Goal: Information Seeking & Learning: Learn about a topic

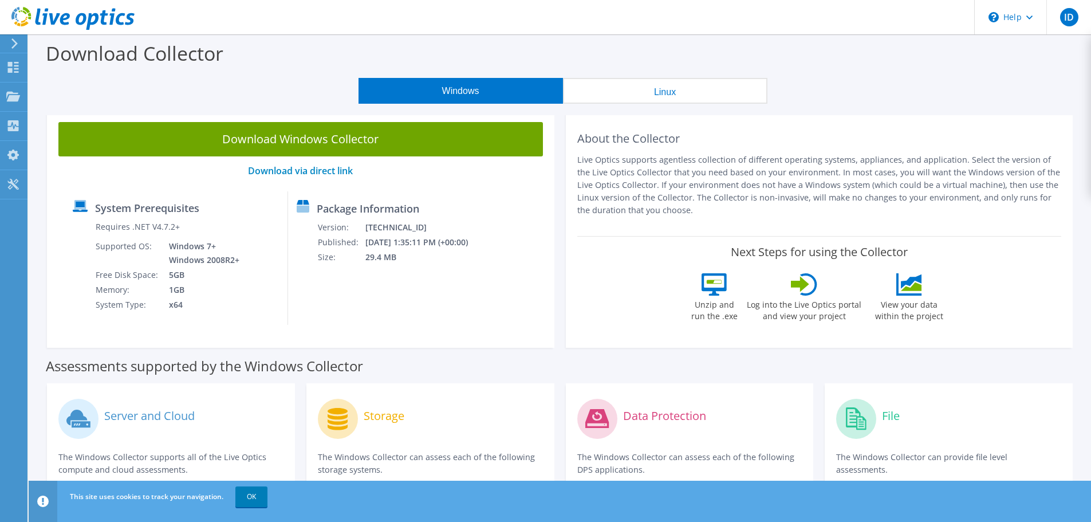
click at [17, 41] on icon at bounding box center [14, 43] width 9 height 10
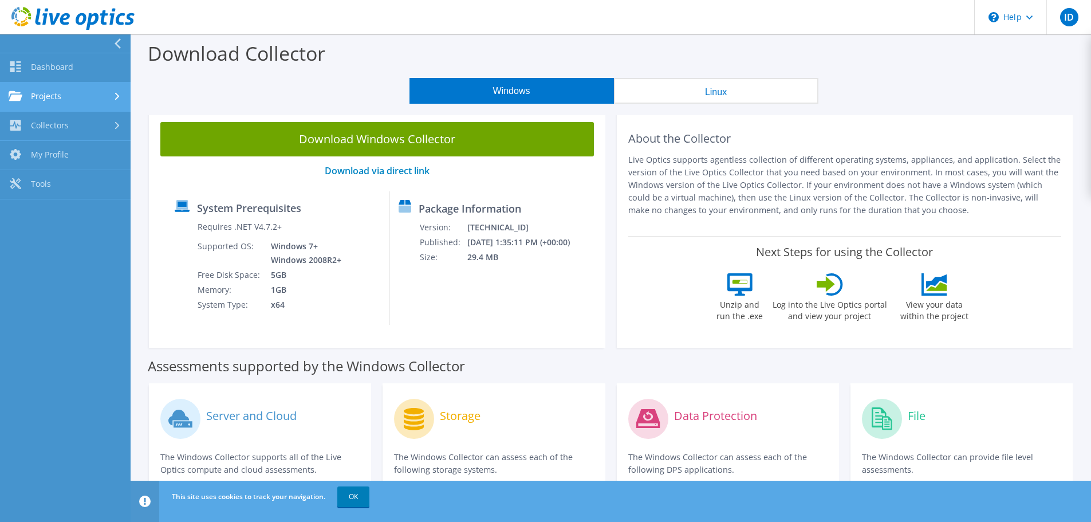
click at [76, 88] on link "Projects" at bounding box center [65, 96] width 131 height 29
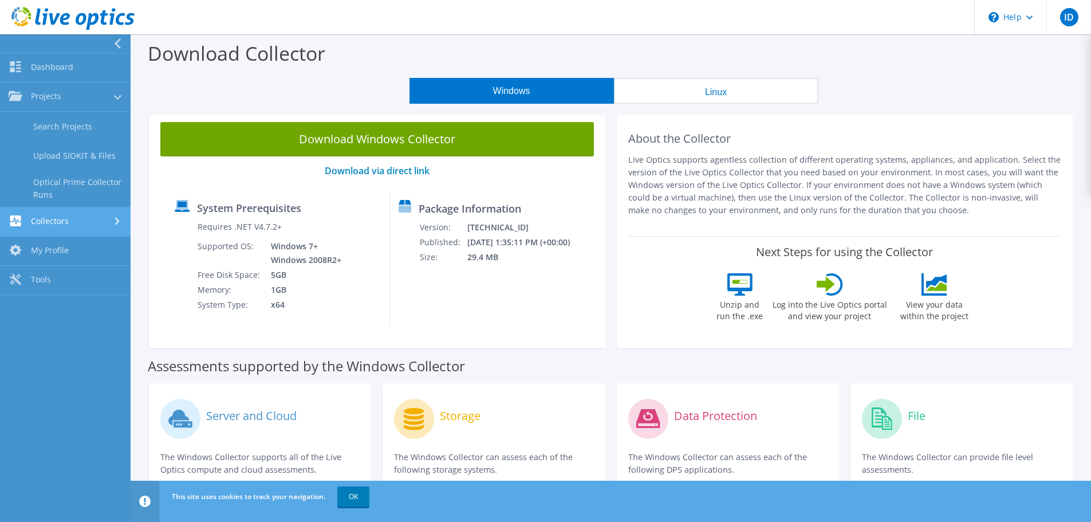
click at [87, 229] on link "Collectors" at bounding box center [65, 221] width 131 height 29
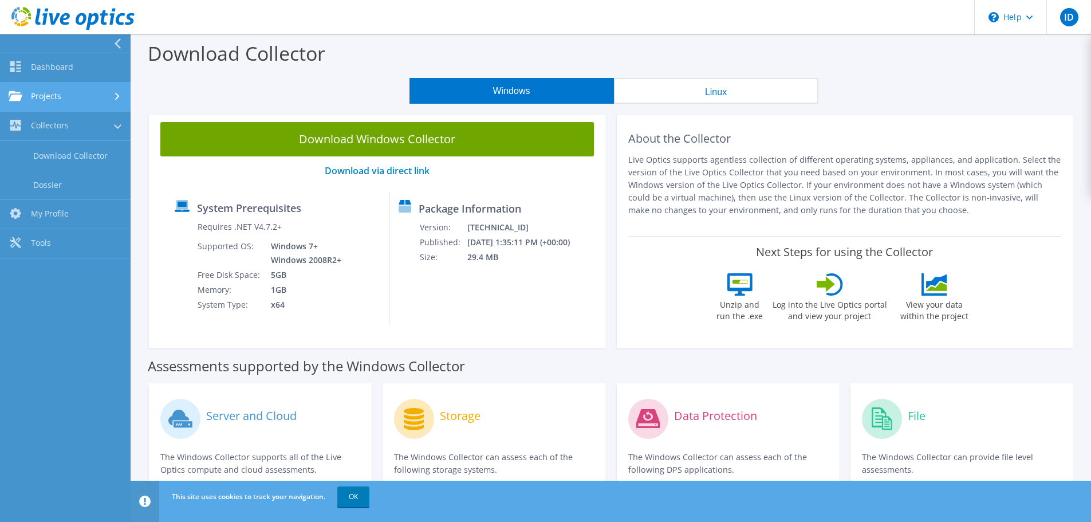
click at [82, 88] on link "Projects" at bounding box center [65, 96] width 131 height 29
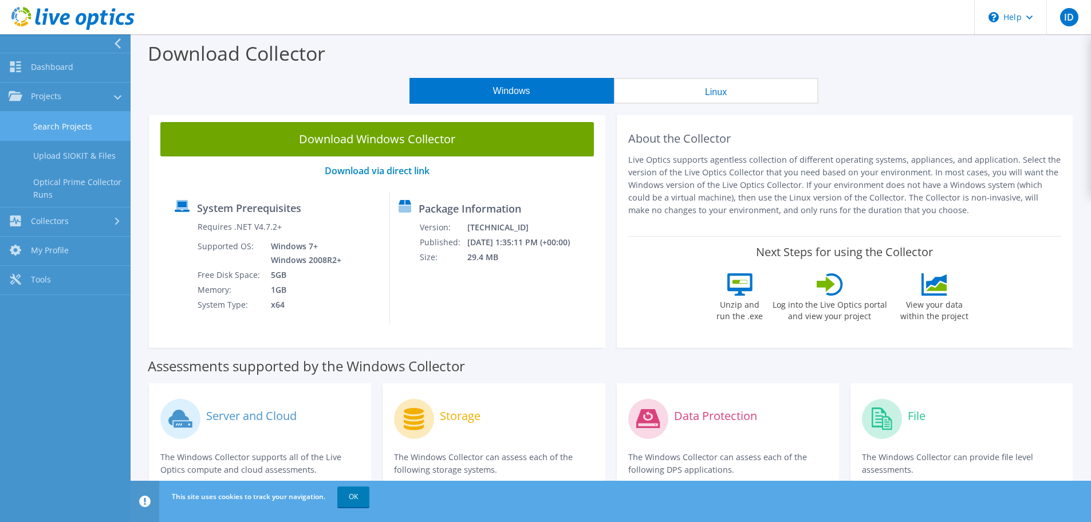
click at [82, 123] on link "Search Projects" at bounding box center [65, 126] width 131 height 29
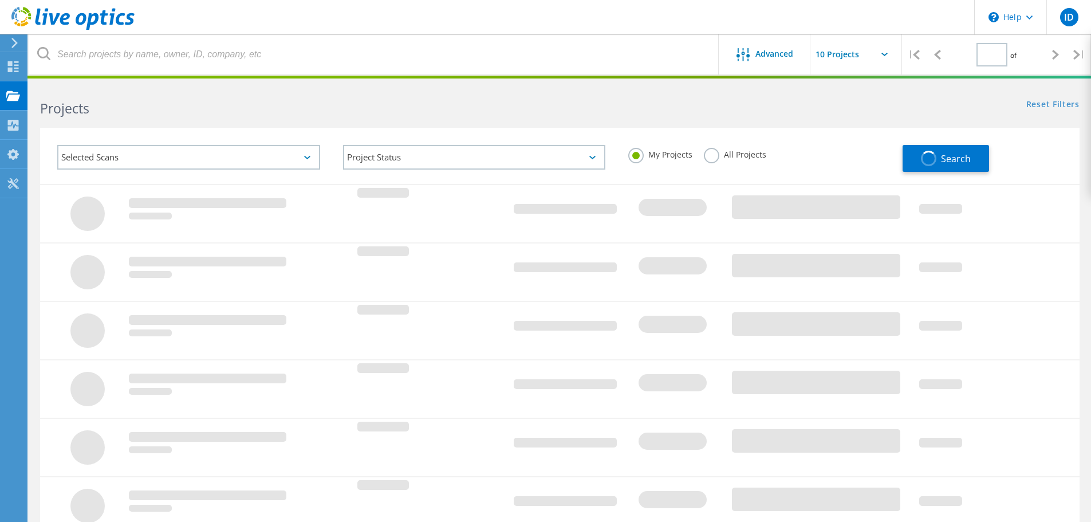
type input "1"
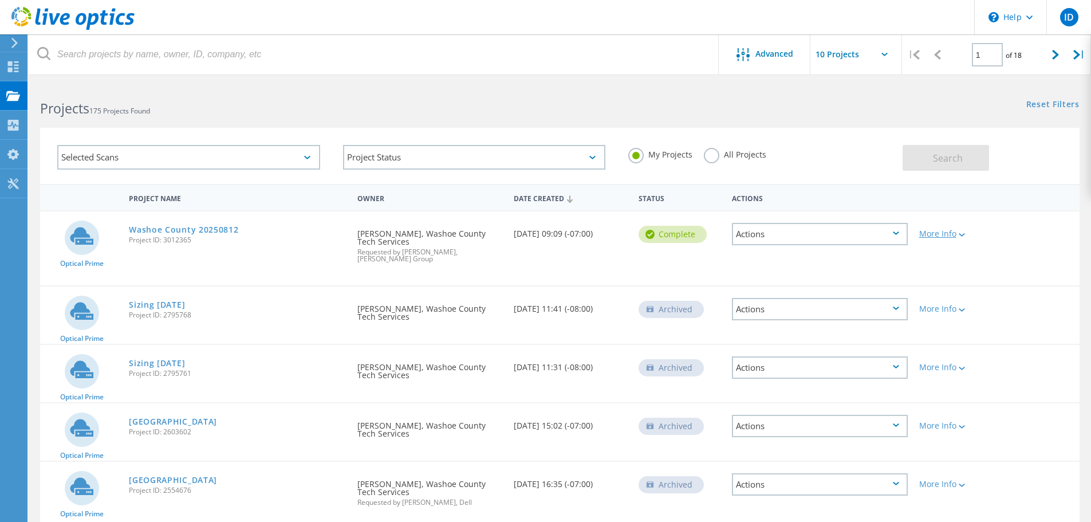
click at [936, 235] on div "More Info" at bounding box center [955, 234] width 72 height 8
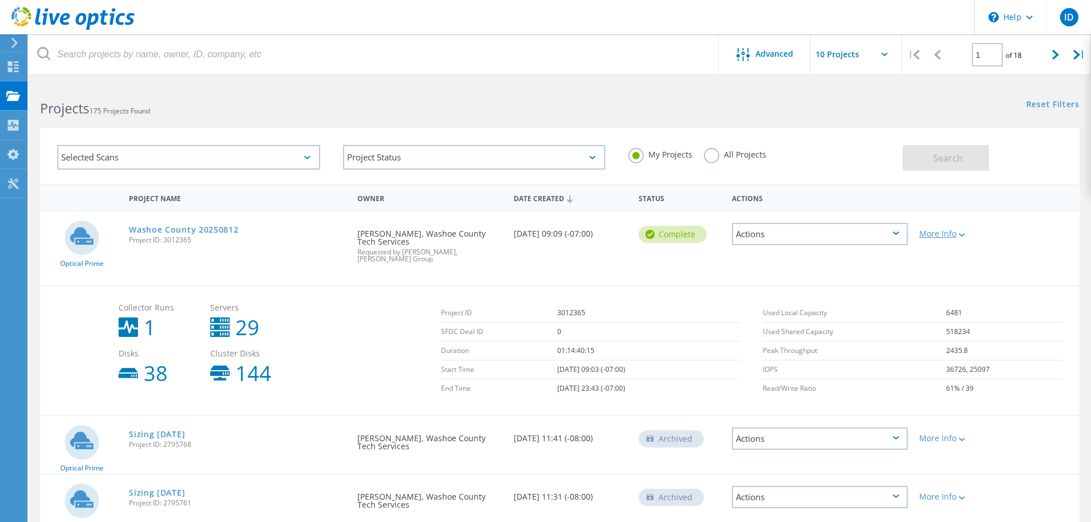
click at [936, 235] on div "More Info" at bounding box center [955, 234] width 72 height 8
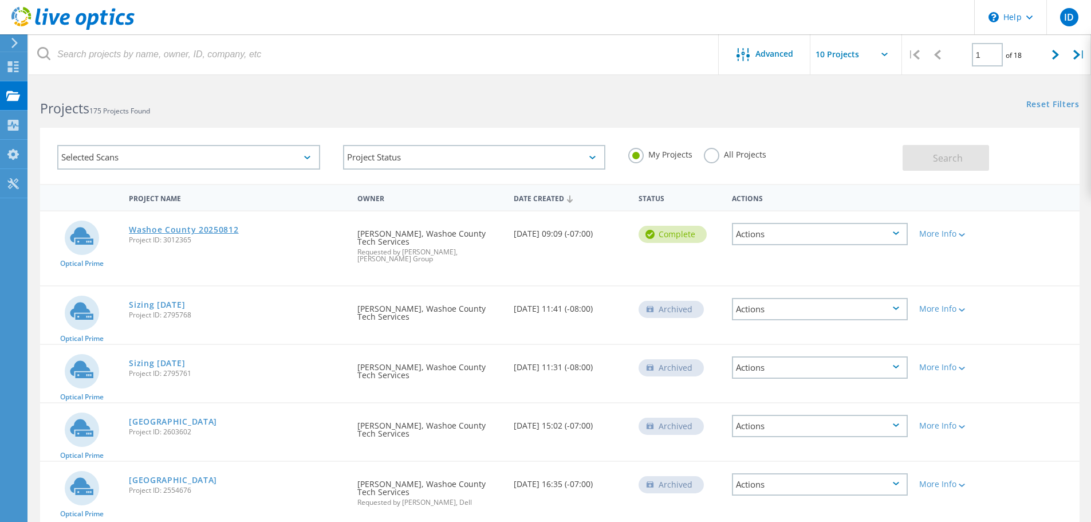
click at [226, 232] on link "Washoe County 20250812" at bounding box center [183, 230] width 109 height 8
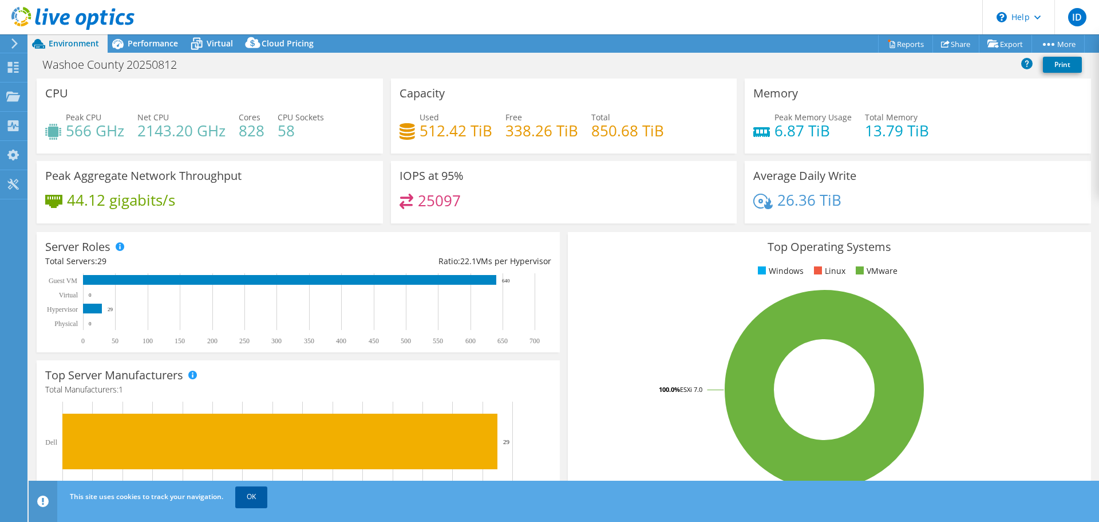
click at [258, 504] on link "OK" at bounding box center [251, 496] width 32 height 21
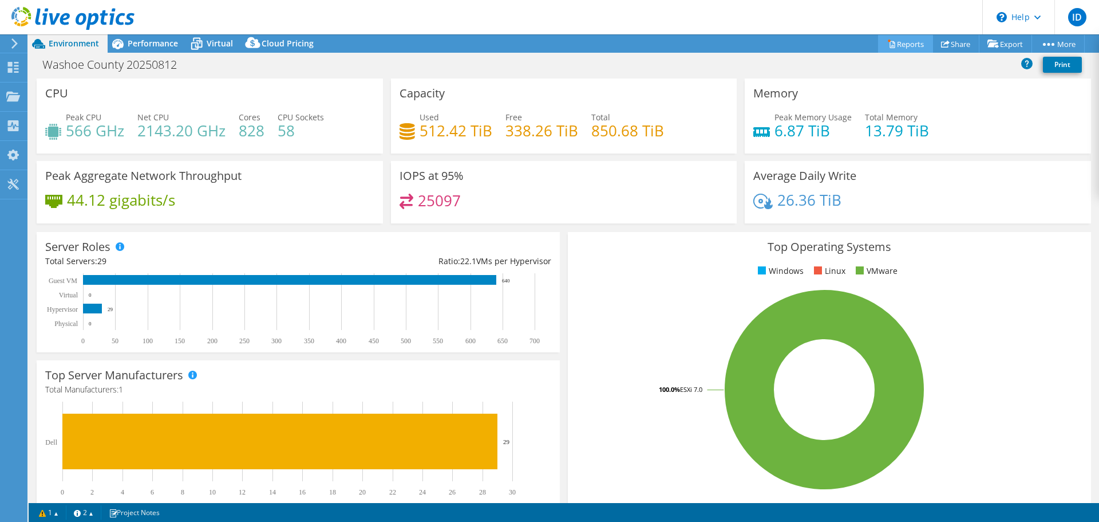
click at [886, 49] on link "Reports" at bounding box center [905, 44] width 55 height 18
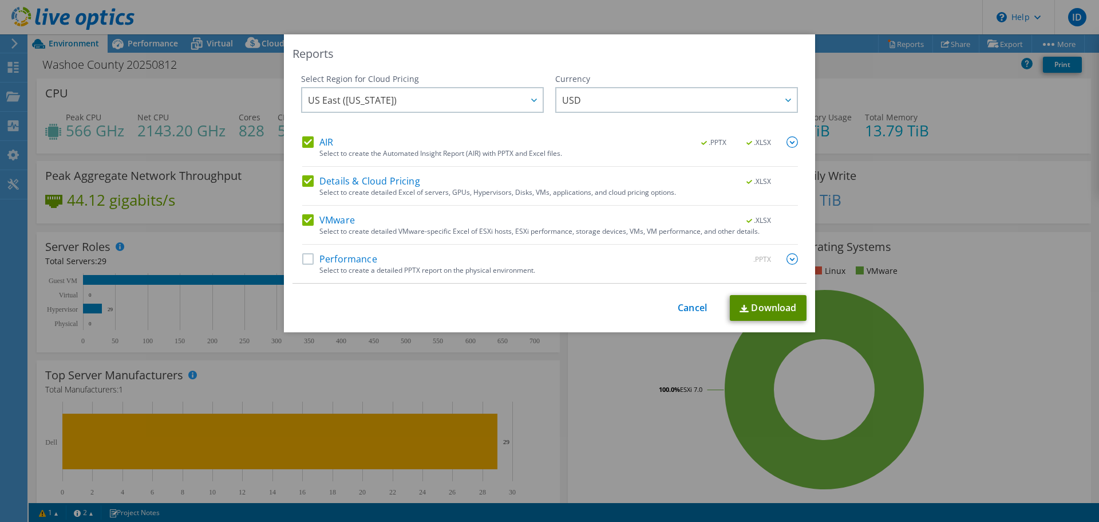
click at [791, 306] on link "Download" at bounding box center [768, 308] width 77 height 26
click at [695, 305] on link "Cancel" at bounding box center [692, 307] width 29 height 11
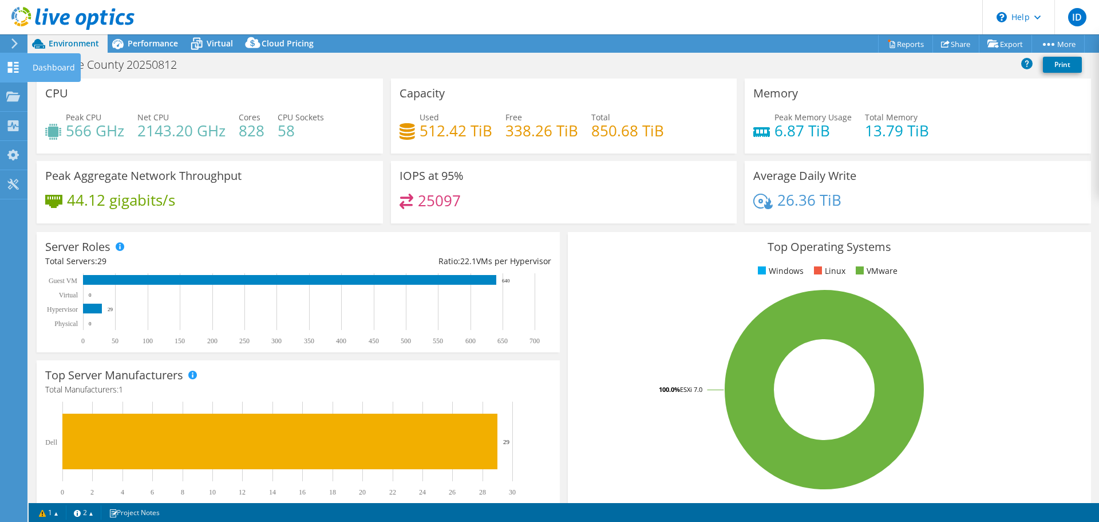
click at [13, 68] on icon at bounding box center [13, 67] width 14 height 11
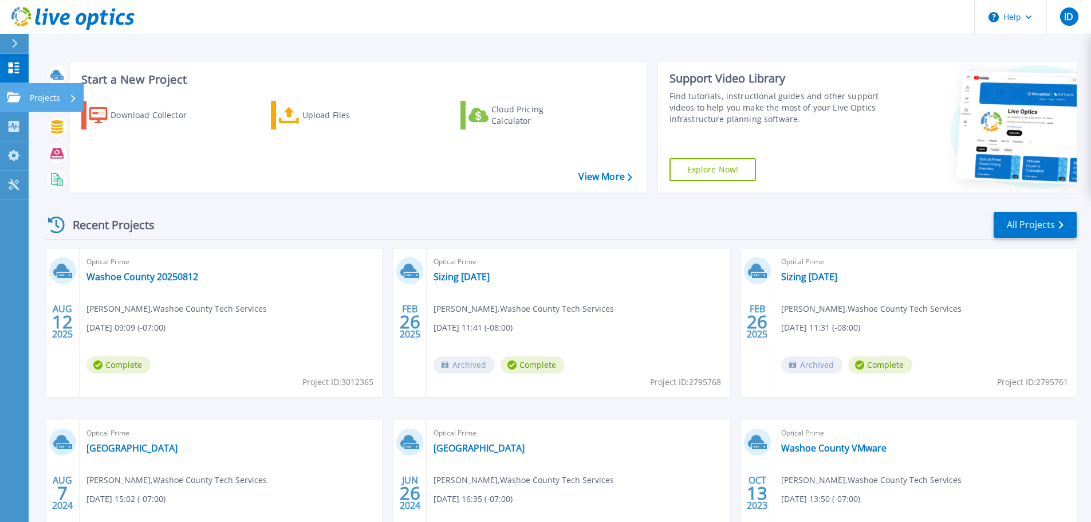
click at [14, 93] on icon at bounding box center [14, 97] width 14 height 10
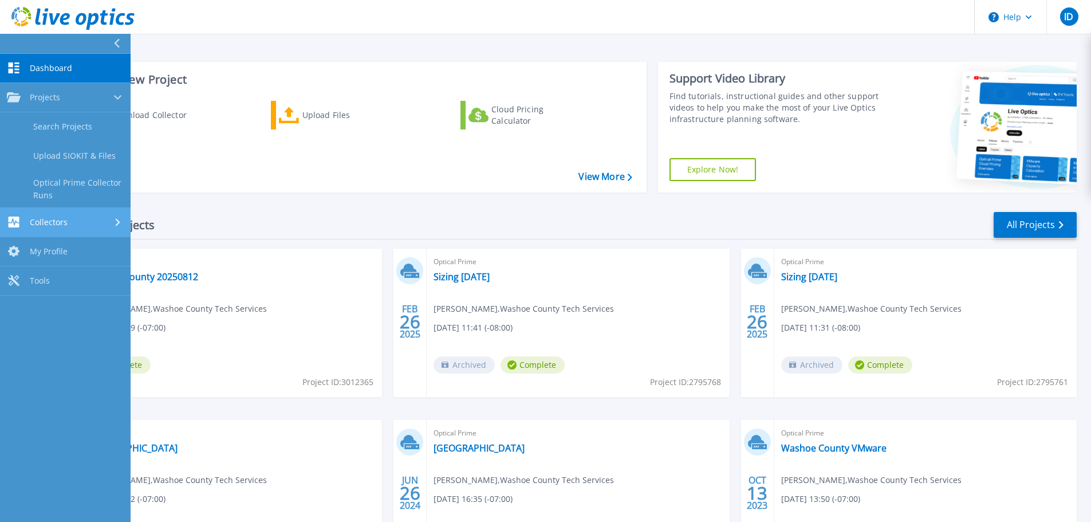
click at [33, 228] on link "Collectors Collectors" at bounding box center [65, 222] width 131 height 29
click at [255, 161] on div "Download Collector Upload Files Cloud Pricing Calculator" at bounding box center [356, 139] width 569 height 95
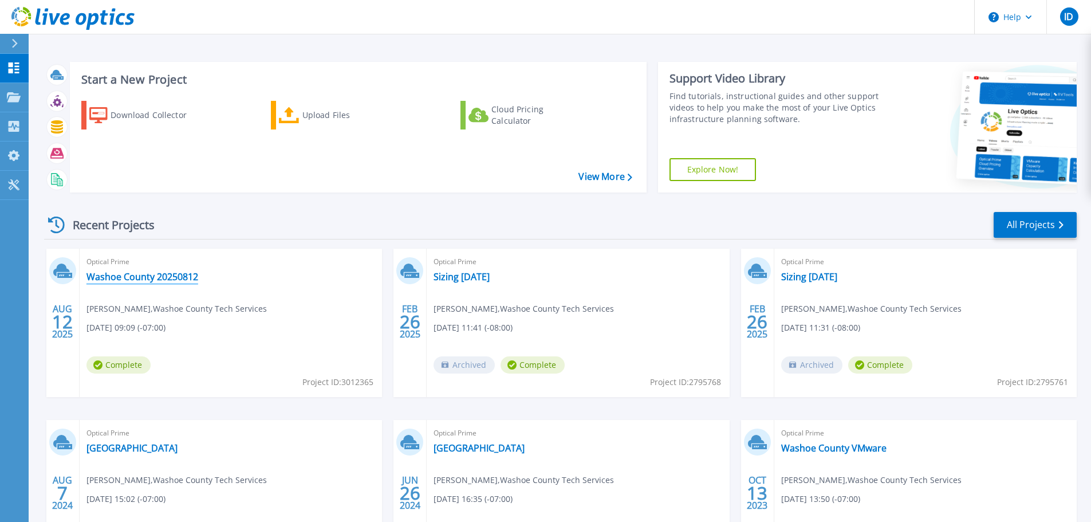
click at [157, 278] on link "Washoe County 20250812" at bounding box center [142, 276] width 112 height 11
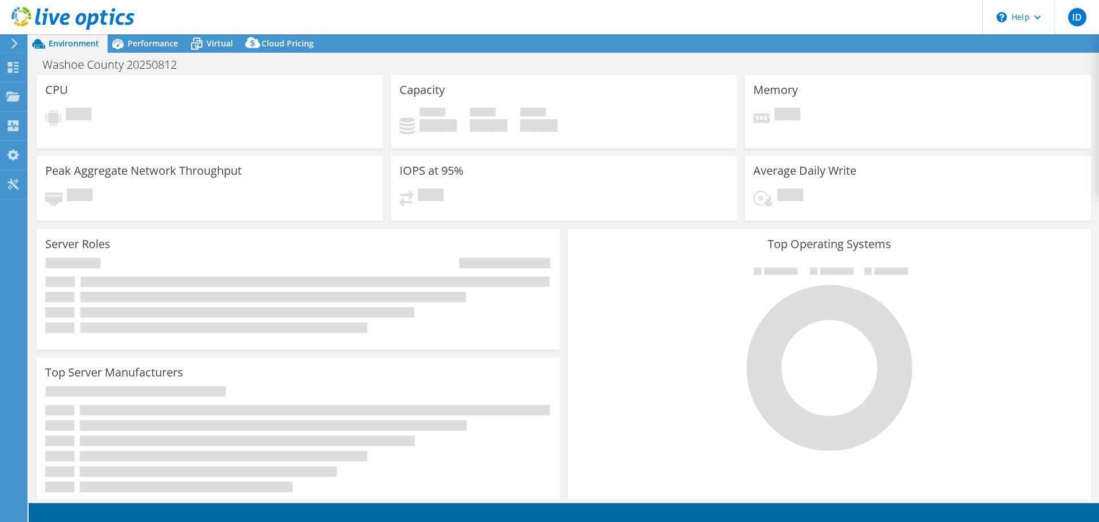
select select "USD"
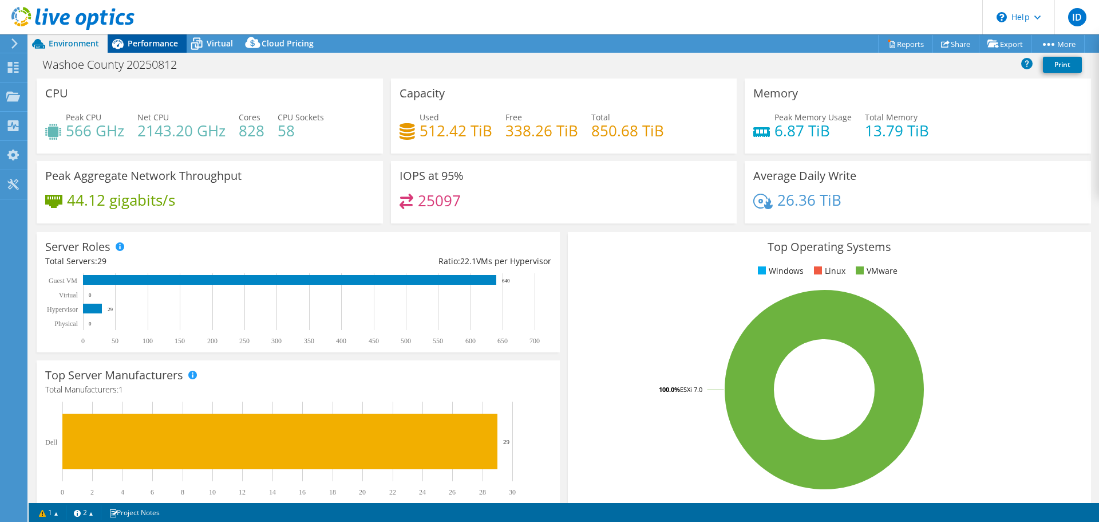
click at [149, 48] on span "Performance" at bounding box center [153, 43] width 50 height 11
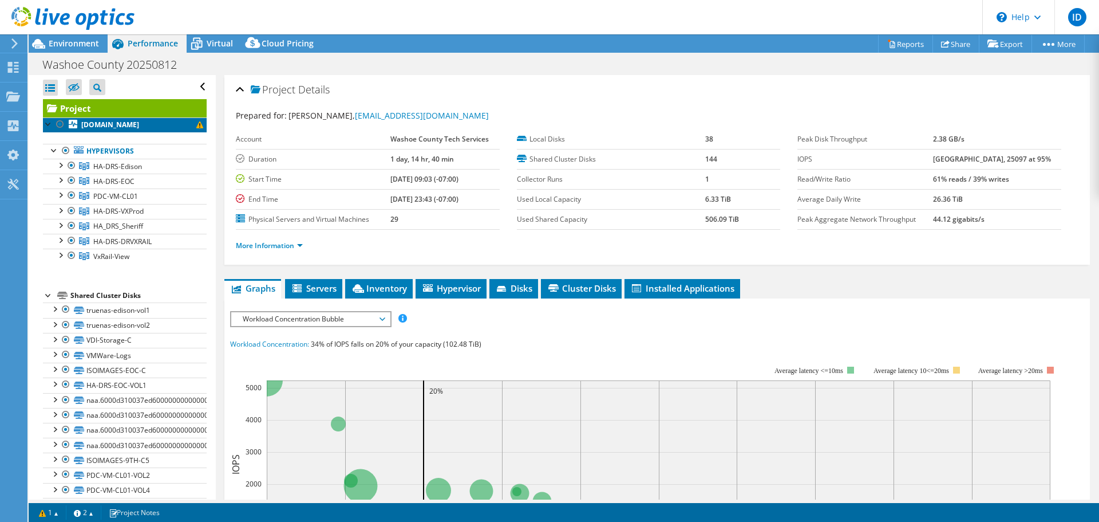
click at [139, 123] on b "[DOMAIN_NAME]" at bounding box center [110, 125] width 58 height 10
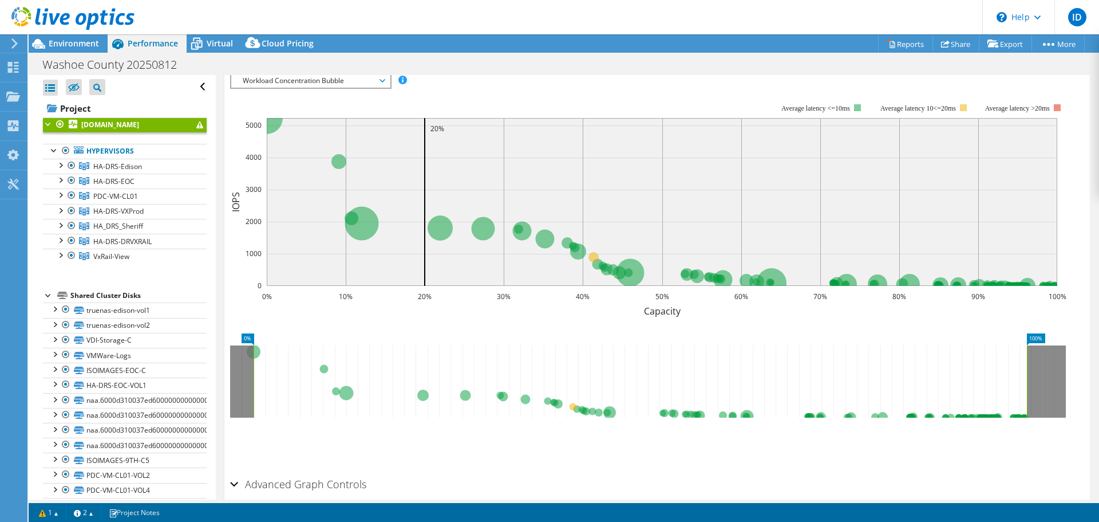
scroll to position [278, 0]
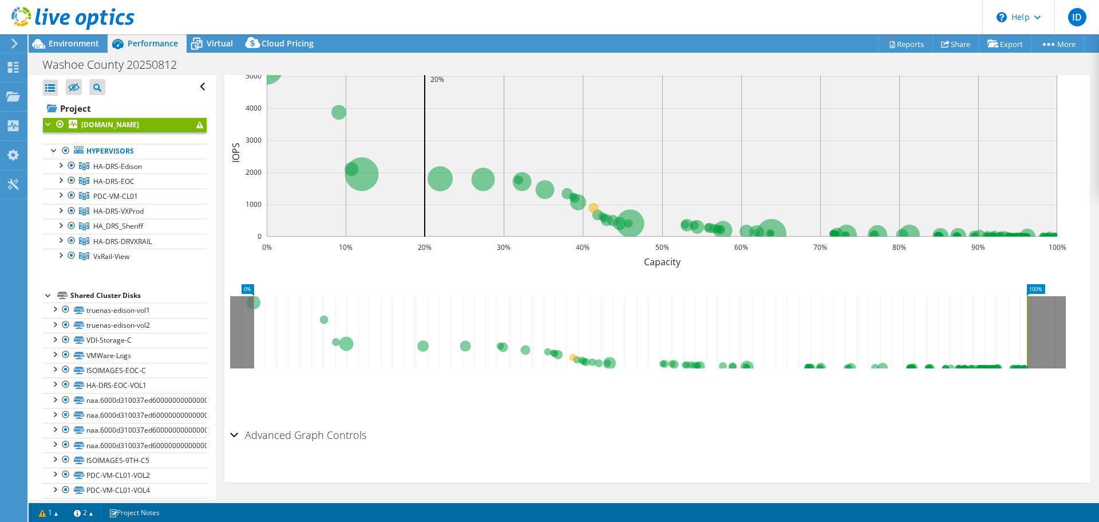
click at [573, 355] on icon at bounding box center [641, 332] width 774 height 72
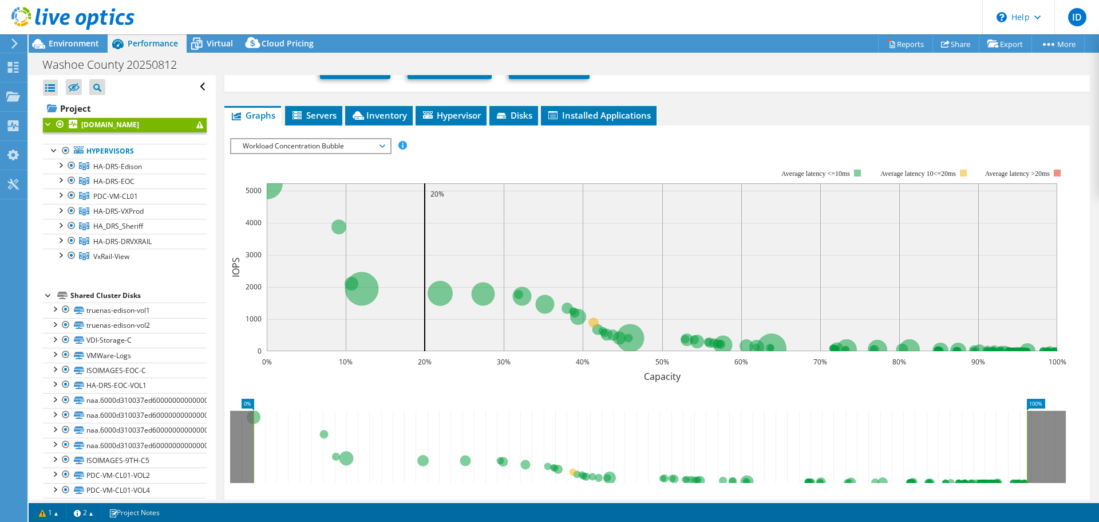
scroll to position [106, 0]
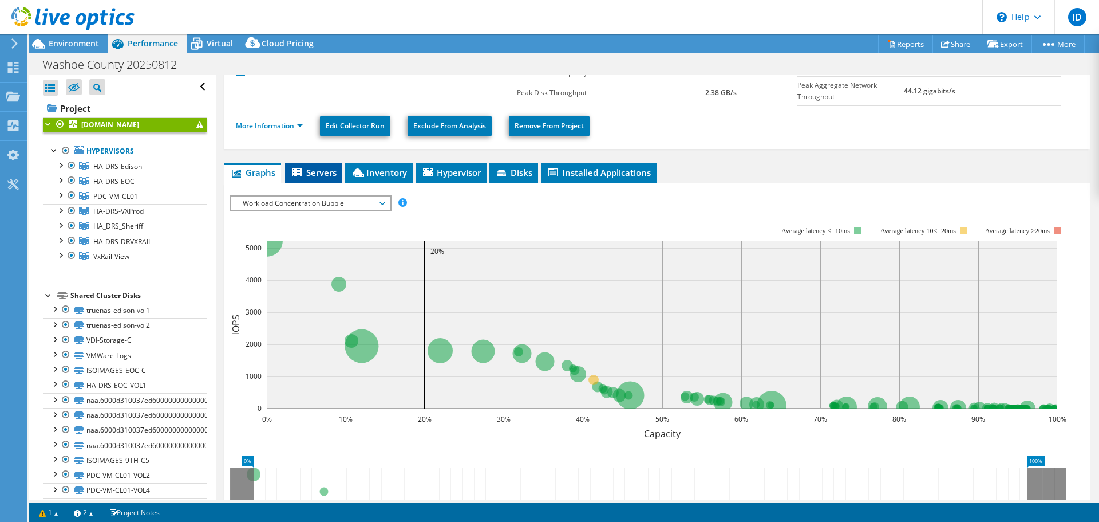
click at [330, 170] on span "Servers" at bounding box center [314, 172] width 46 height 11
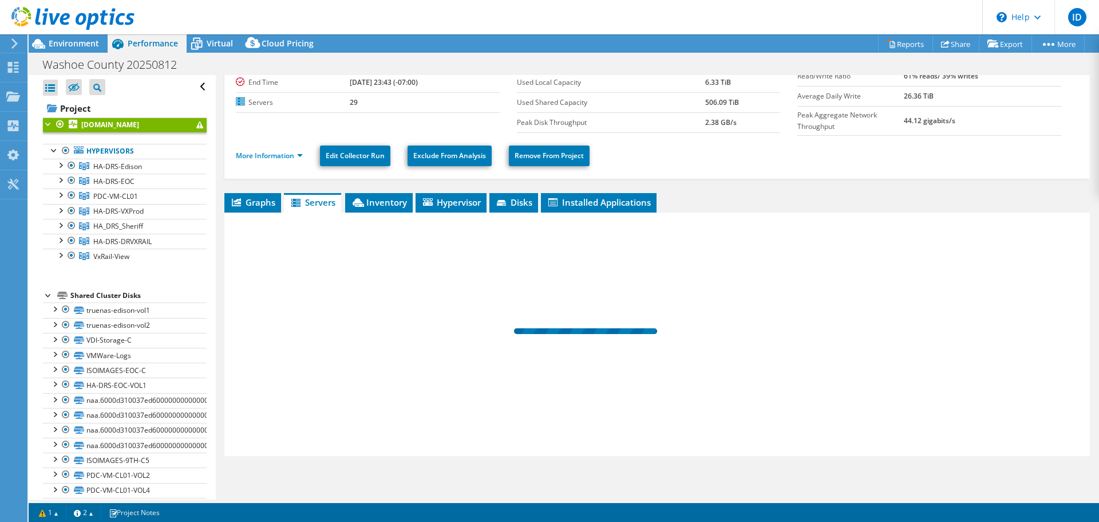
scroll to position [74, 0]
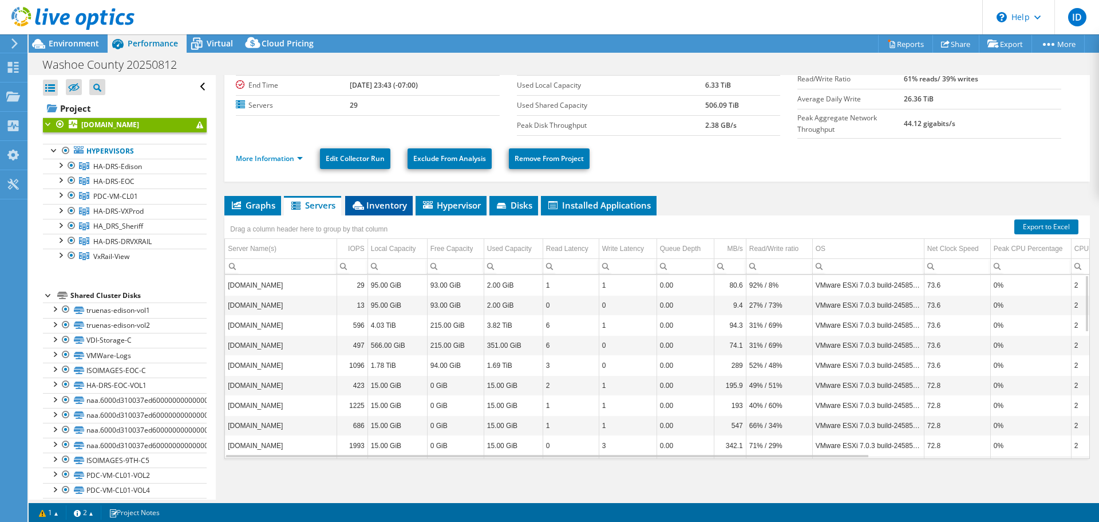
click at [377, 200] on span "Inventory" at bounding box center [379, 204] width 56 height 11
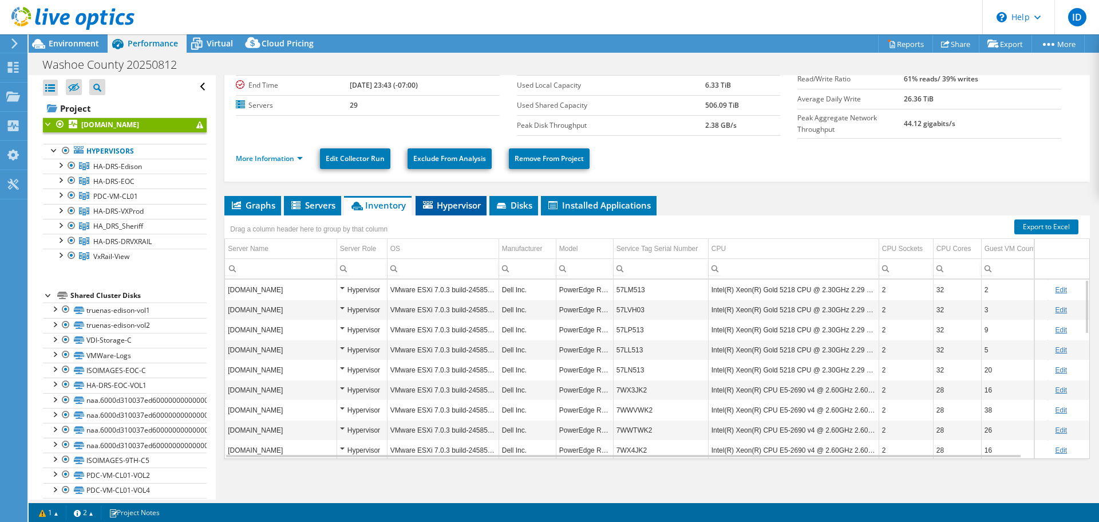
click at [437, 204] on span "Hypervisor" at bounding box center [451, 204] width 60 height 11
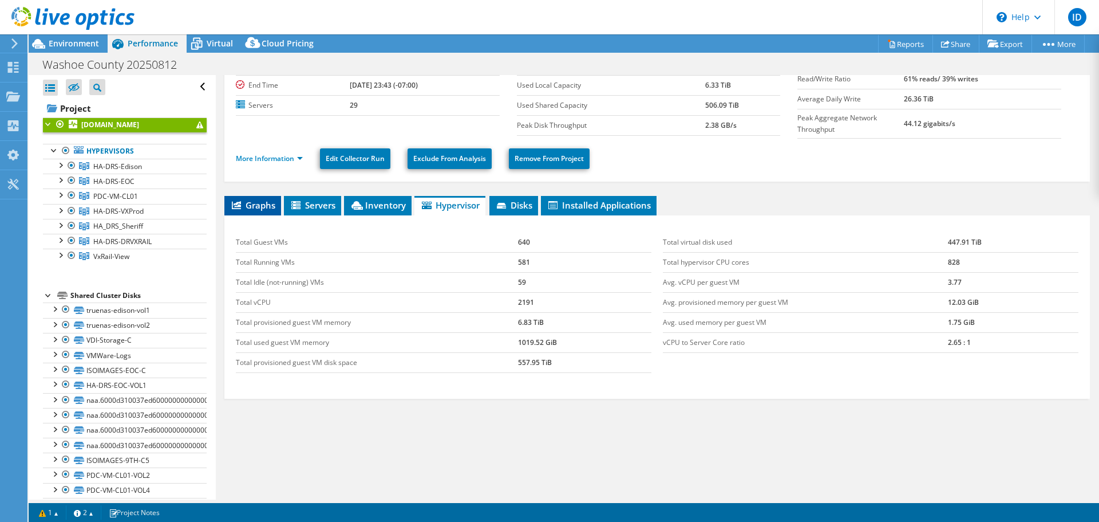
click at [254, 199] on span "Graphs" at bounding box center [252, 204] width 45 height 11
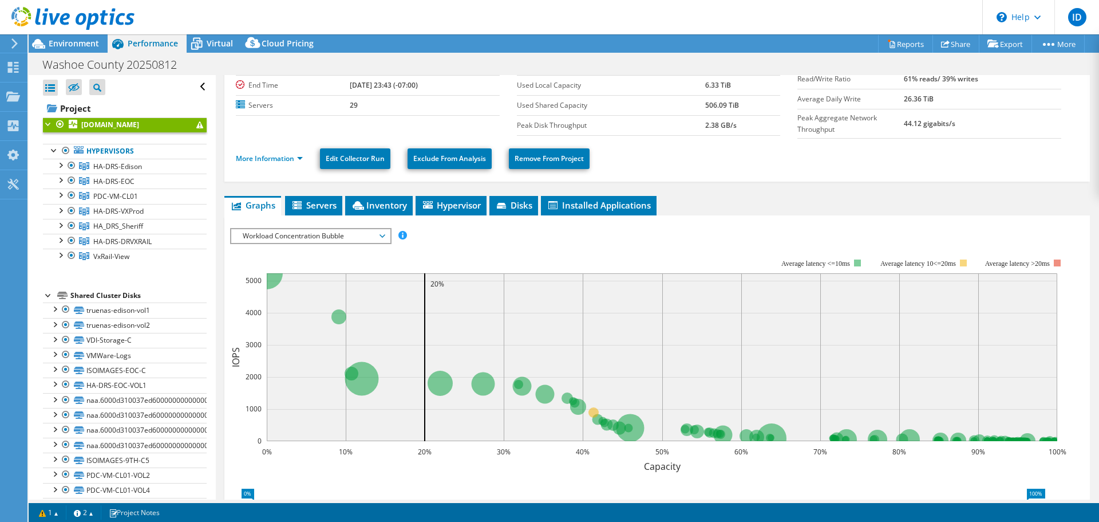
scroll to position [106, 0]
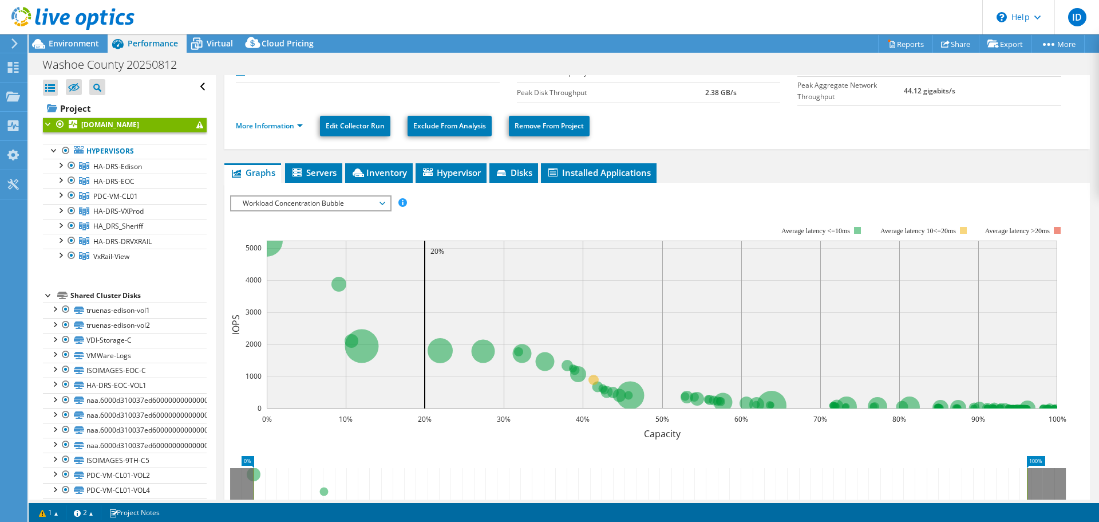
drag, startPoint x: 340, startPoint y: 349, endPoint x: 327, endPoint y: 352, distance: 13.4
click at [327, 352] on rect at bounding box center [662, 324] width 791 height 168
click at [325, 352] on rect at bounding box center [662, 324] width 791 height 168
click at [334, 175] on li "Servers" at bounding box center [313, 172] width 57 height 19
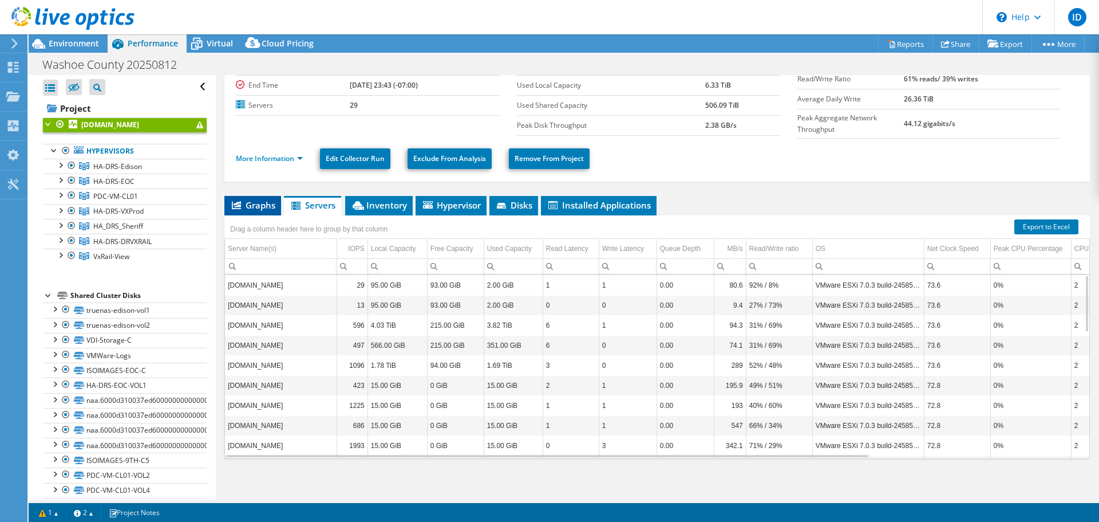
click at [274, 202] on span "Graphs" at bounding box center [252, 204] width 45 height 11
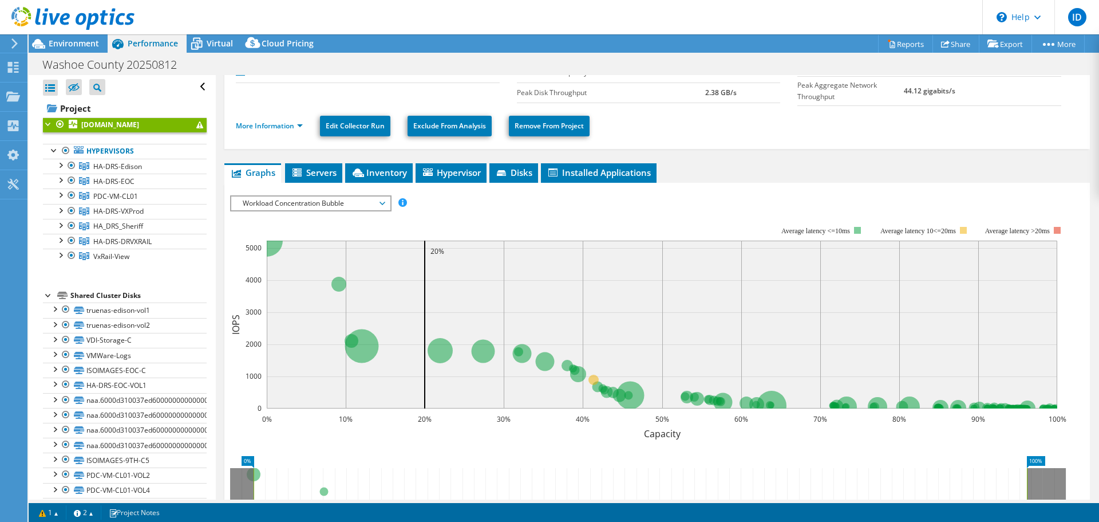
click at [305, 203] on span "Workload Concentration Bubble" at bounding box center [310, 203] width 147 height 14
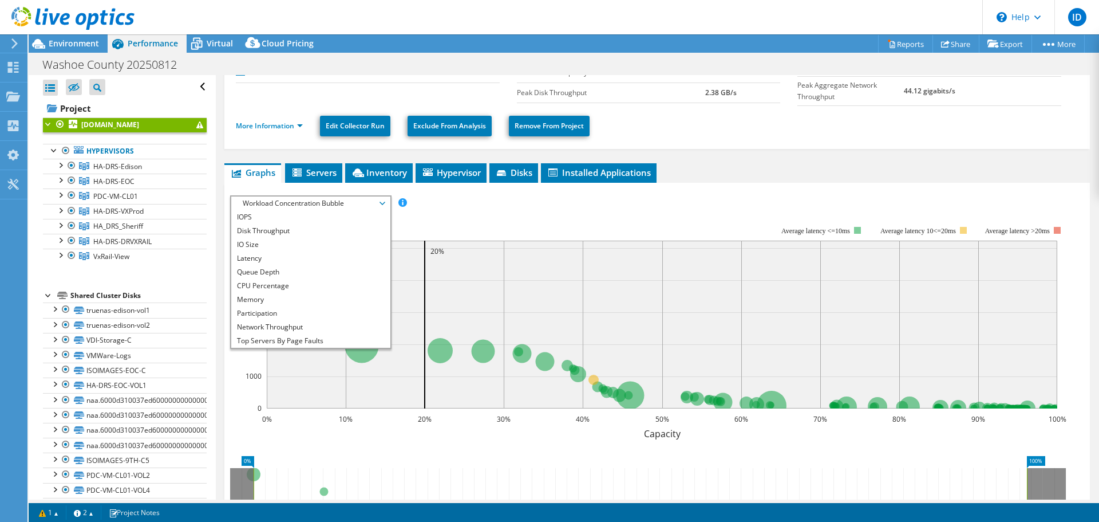
click at [526, 220] on rect at bounding box center [648, 325] width 836 height 229
